Goal: Find specific page/section: Find specific page/section

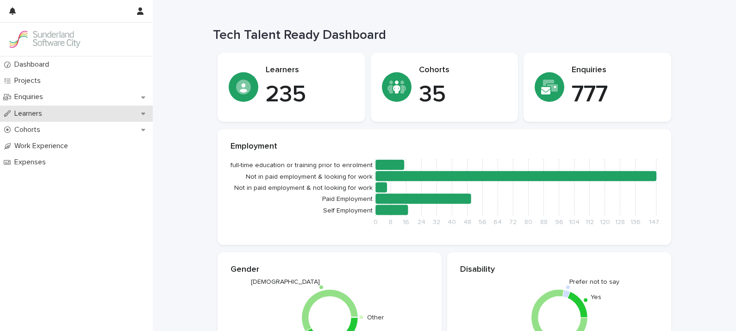
click at [30, 118] on div "Learners" at bounding box center [76, 114] width 153 height 16
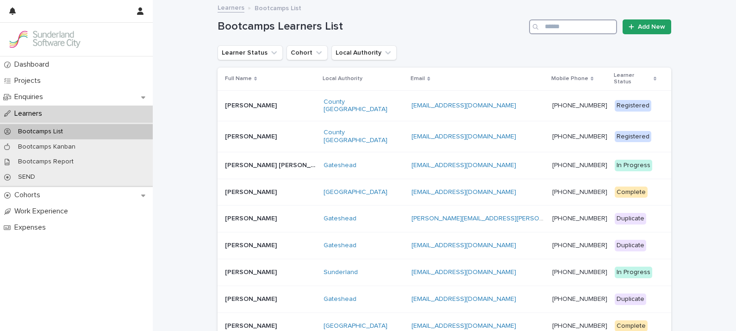
click at [581, 31] on input "Search" at bounding box center [573, 26] width 88 height 15
type input "*****"
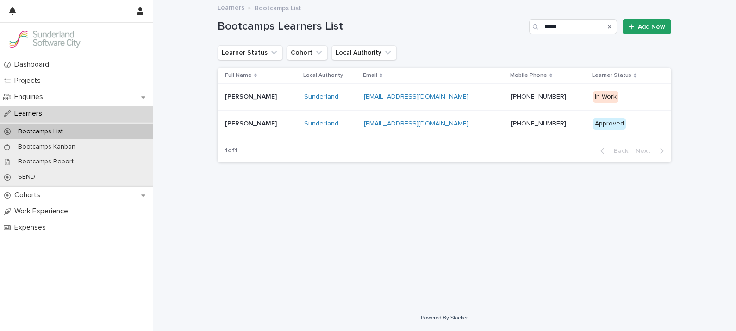
click at [279, 95] on p "[PERSON_NAME]" at bounding box center [252, 96] width 54 height 10
